Goal: Navigation & Orientation: Understand site structure

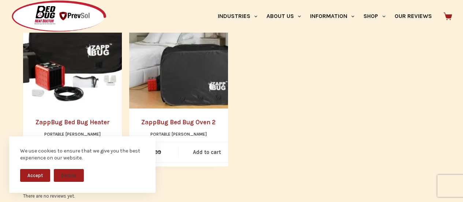
scroll to position [695, 0]
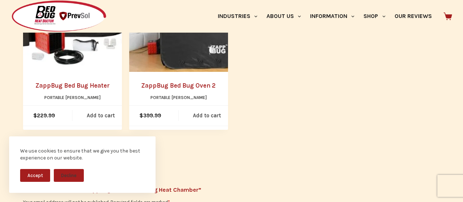
click at [196, 45] on img "ZappBug Bed Bug Oven 2" at bounding box center [185, 15] width 113 height 113
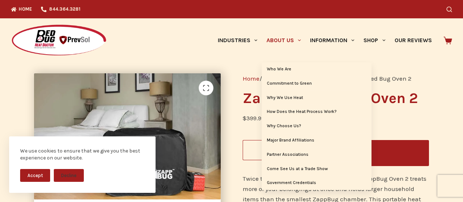
click at [287, 37] on link "About Us" at bounding box center [284, 40] width 44 height 44
click at [280, 67] on link "Who We Are" at bounding box center [317, 69] width 110 height 14
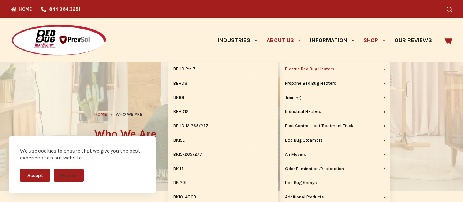
click at [351, 70] on link "Electric Bed Bug Heaters" at bounding box center [335, 69] width 110 height 14
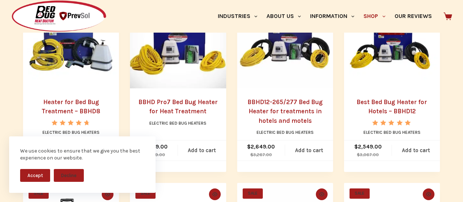
scroll to position [220, 0]
